Goal: Task Accomplishment & Management: Manage account settings

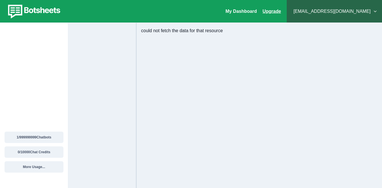
click at [281, 10] on link "Upgrade" at bounding box center [271, 11] width 18 height 5
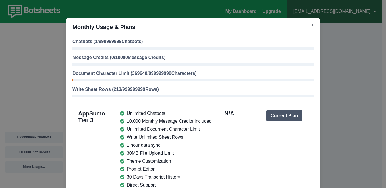
click at [361, 68] on div "Monthly Usage & Plans Chatbots ( 1 / 999999999 Chatbots) Message Credits ( 0 / …" at bounding box center [193, 94] width 386 height 188
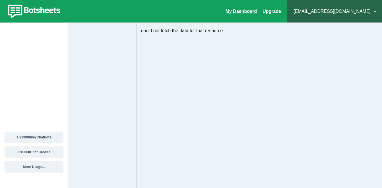
click at [257, 13] on link "My Dashboard" at bounding box center [240, 11] width 31 height 5
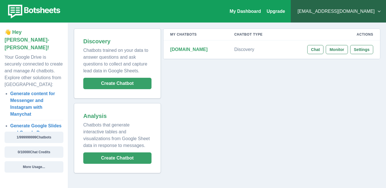
click at [362, 10] on button "[EMAIL_ADDRESS][DOMAIN_NAME]" at bounding box center [338, 11] width 86 height 11
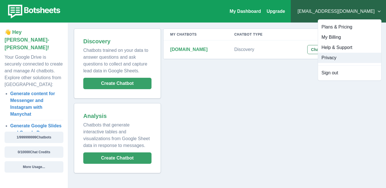
click at [331, 59] on button "Privacy" at bounding box center [349, 58] width 63 height 10
